Goal: Information Seeking & Learning: Learn about a topic

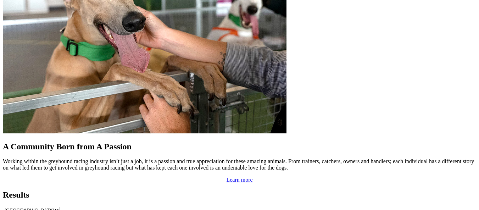
scroll to position [638, 0]
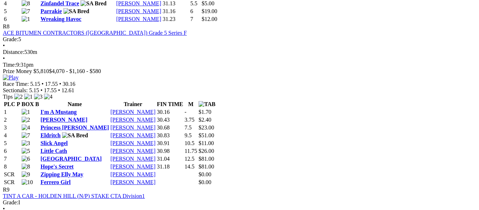
scroll to position [1383, 0]
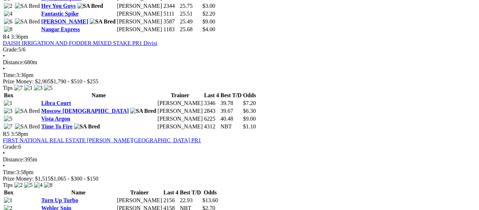
scroll to position [603, 0]
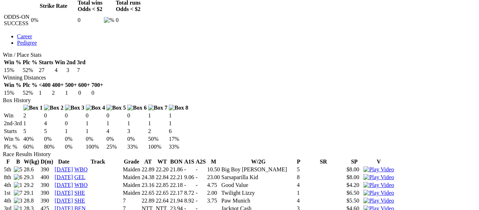
scroll to position [376, 0]
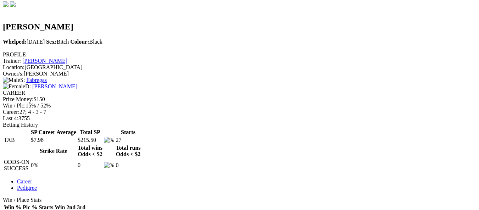
scroll to position [355, 0]
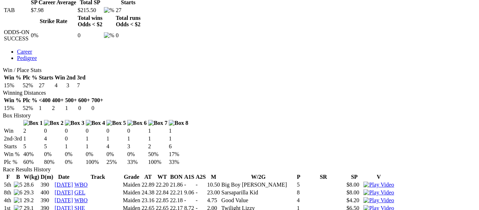
scroll to position [390, 0]
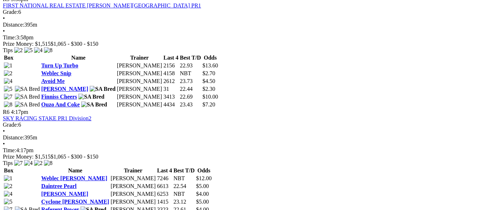
scroll to position [780, 0]
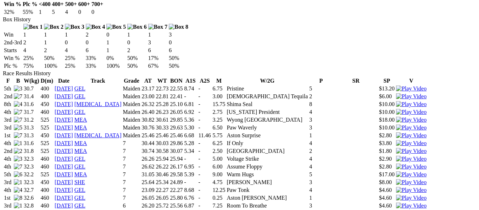
scroll to position [461, 0]
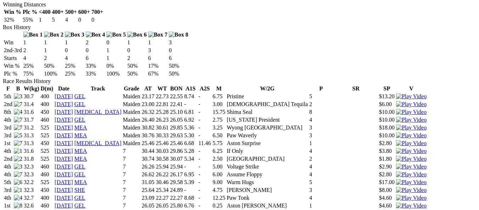
scroll to position [426, 0]
